Goal: Task Accomplishment & Management: Manage account settings

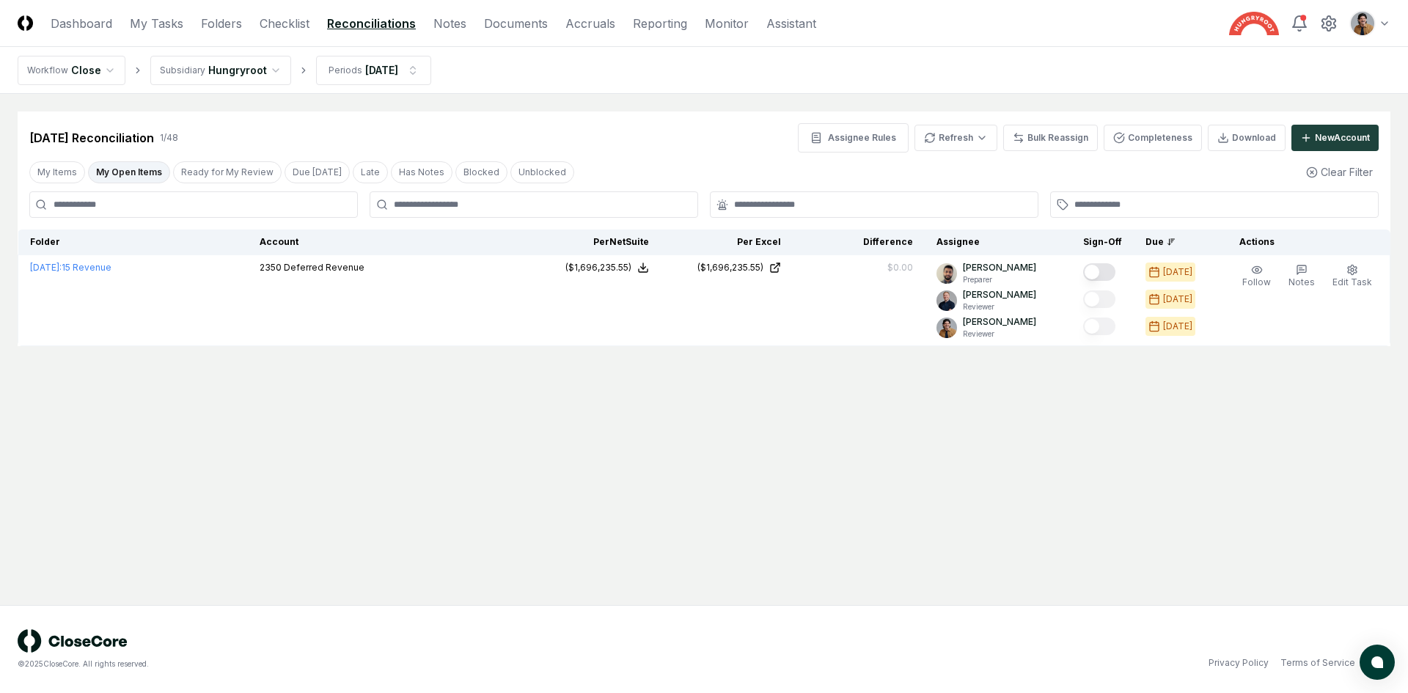
click at [287, 13] on header "CloseCore Dashboard My Tasks Folders Checklist Reconciliations Notes Documents …" at bounding box center [704, 23] width 1408 height 47
click at [287, 16] on link "Checklist" at bounding box center [285, 24] width 50 height 18
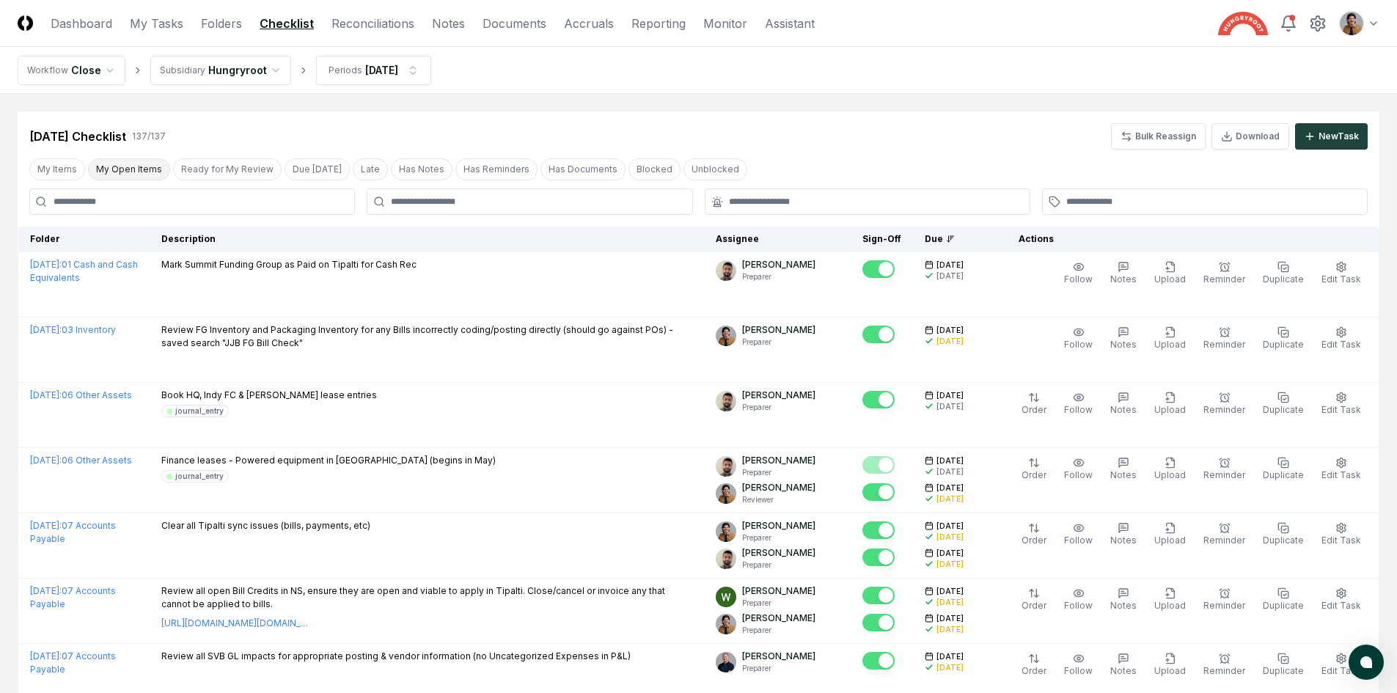
click at [114, 166] on button "My Open Items" at bounding box center [129, 169] width 82 height 22
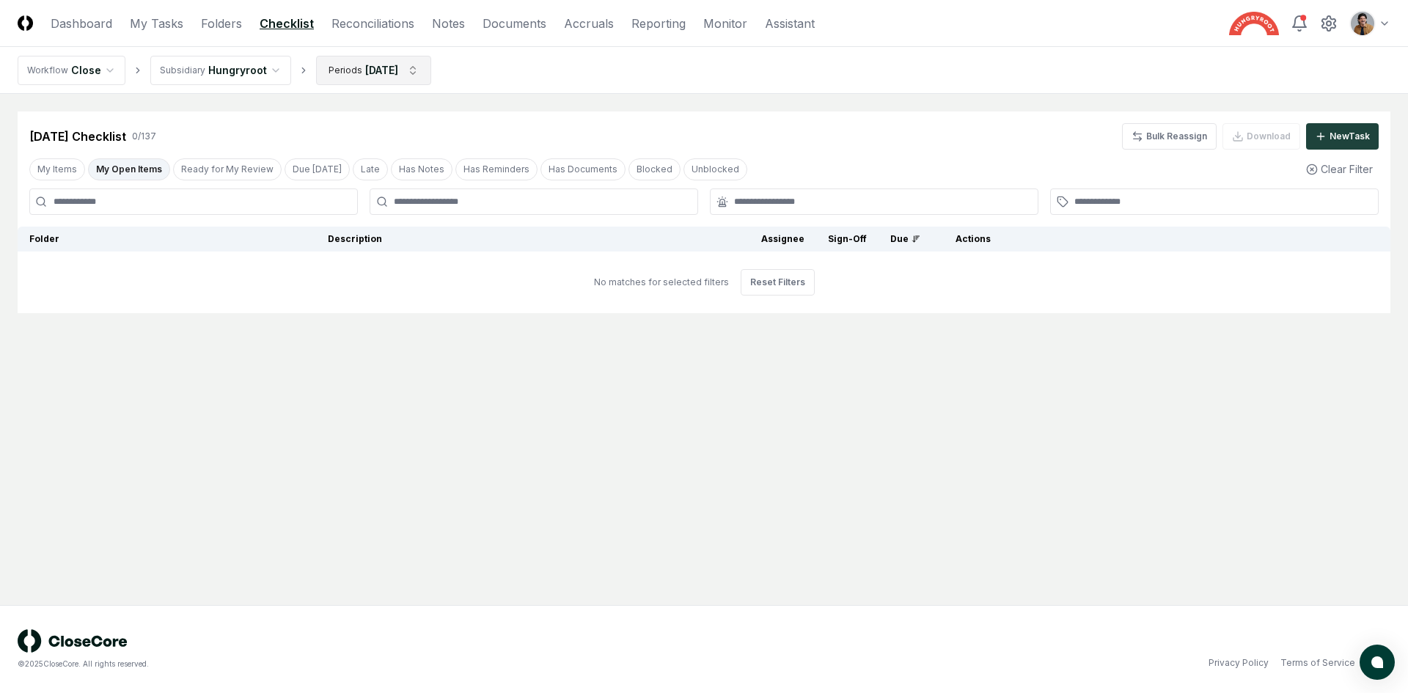
click at [411, 76] on html "CloseCore Dashboard My Tasks Folders Checklist Reconciliations Notes Documents …" at bounding box center [704, 346] width 1408 height 693
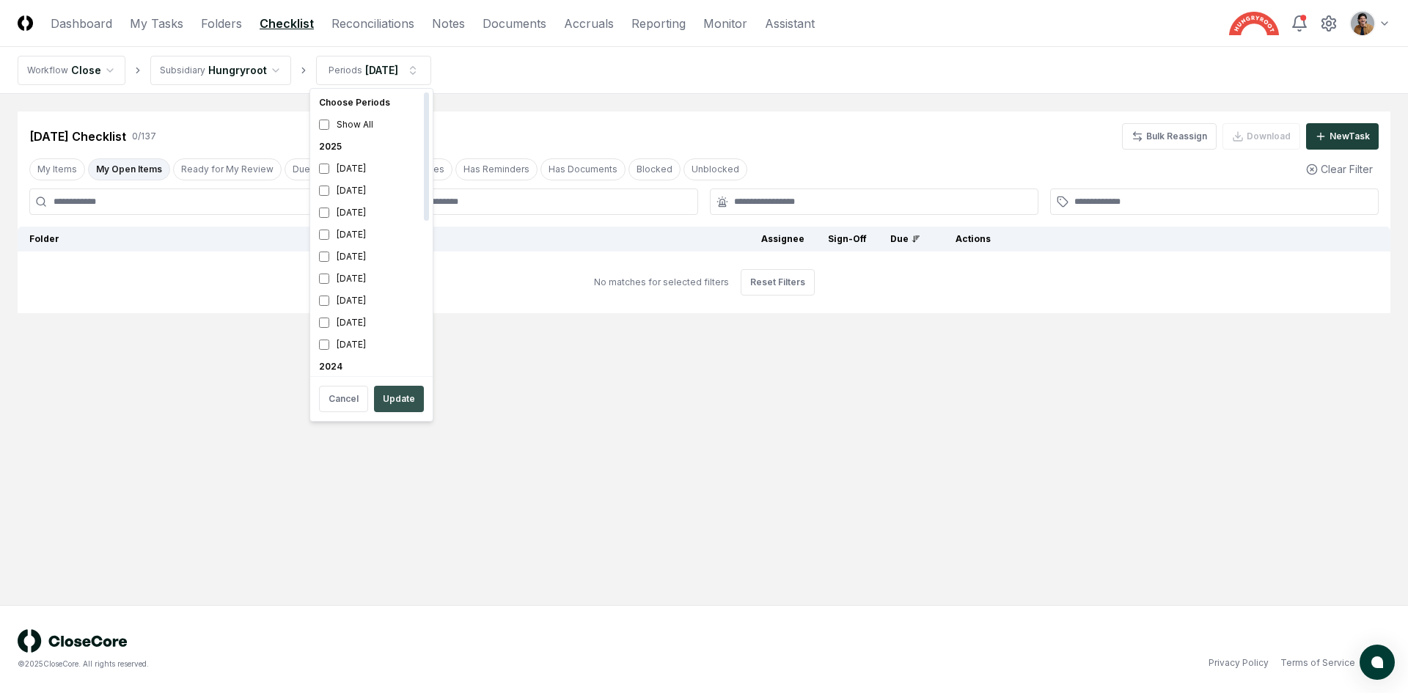
click at [406, 392] on button "Update" at bounding box center [399, 399] width 50 height 26
